Goal: Task Accomplishment & Management: Manage account settings

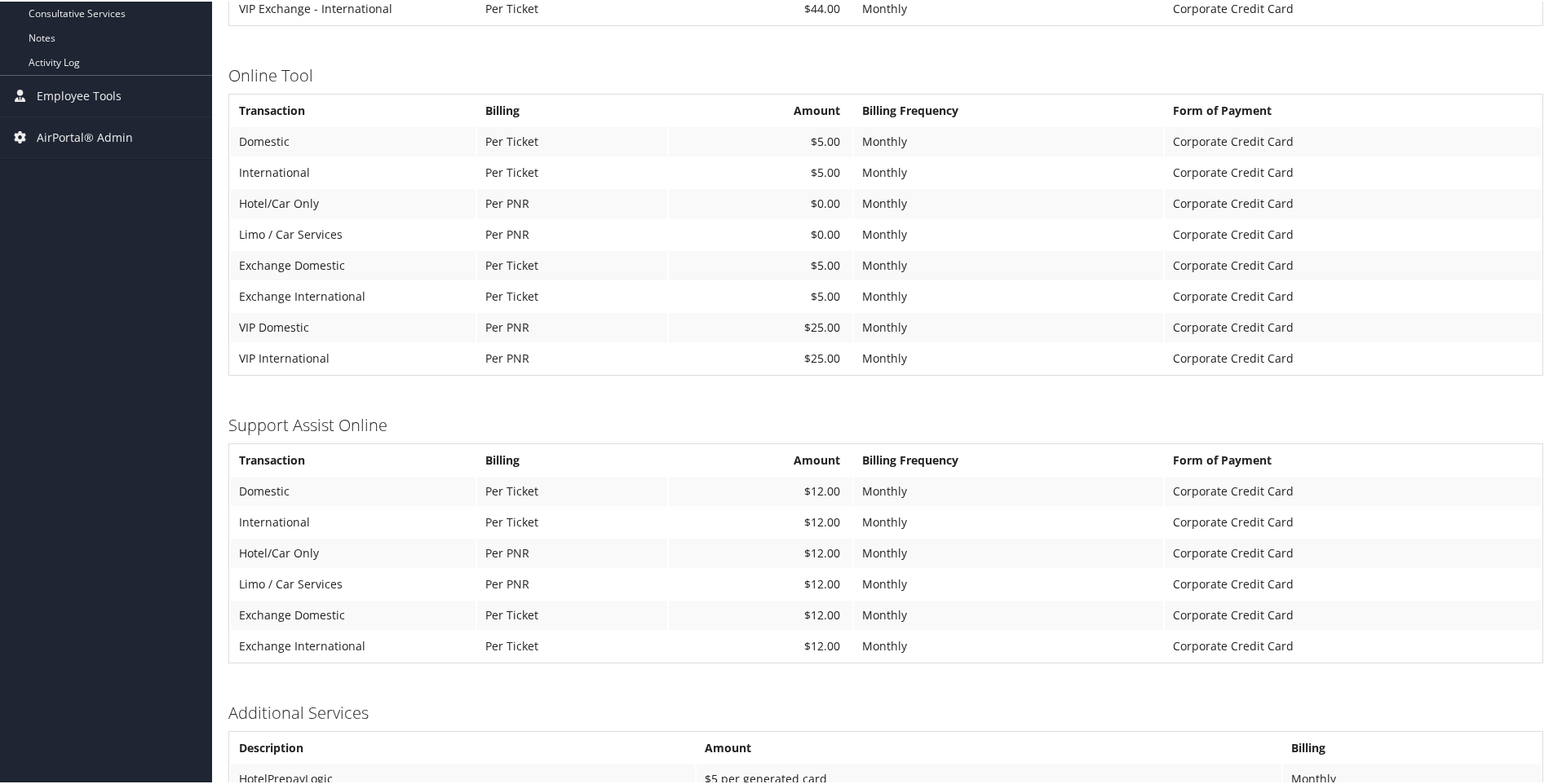
scroll to position [734, 0]
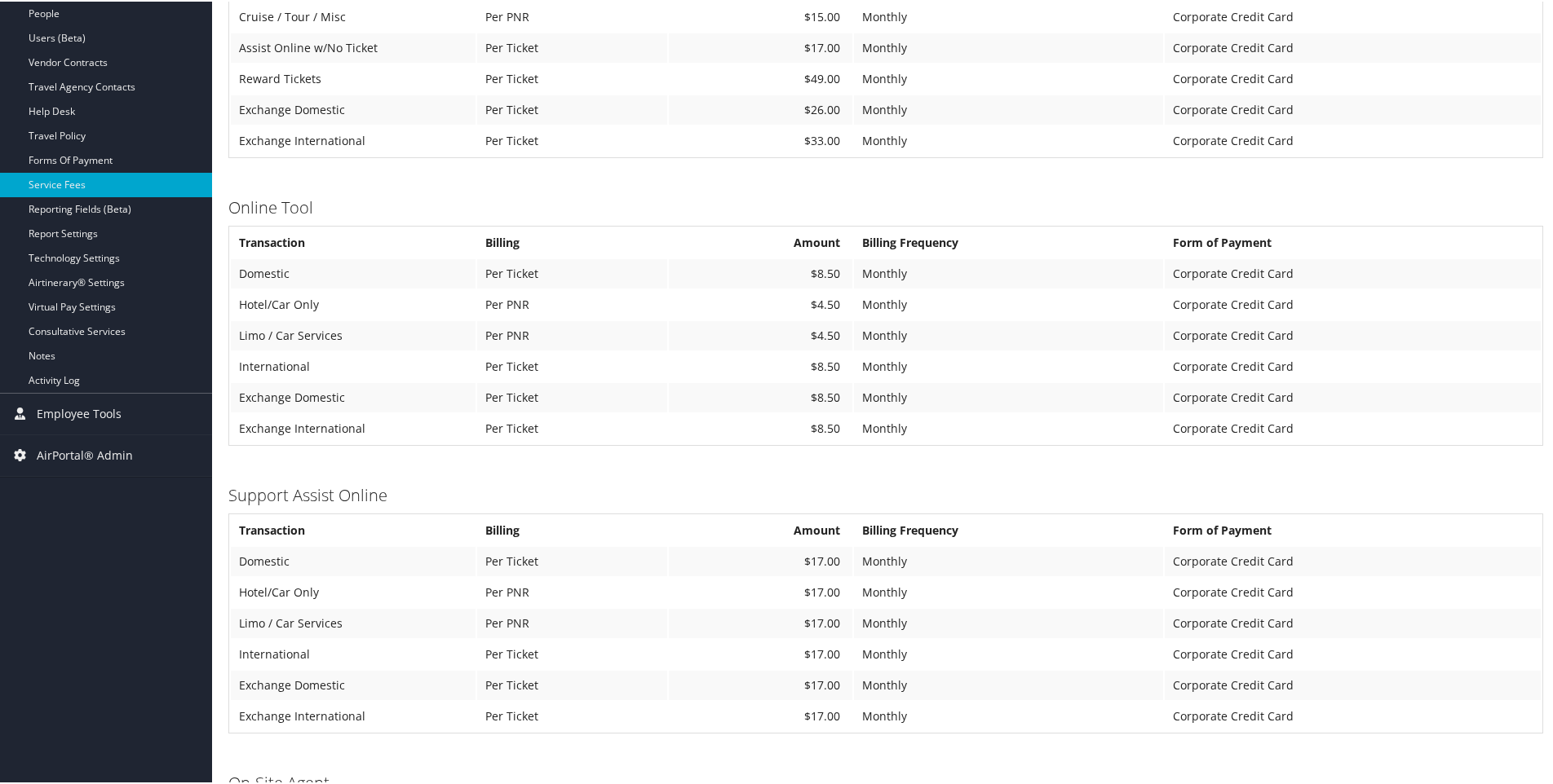
scroll to position [489, 0]
